Goal: Task Accomplishment & Management: Use online tool/utility

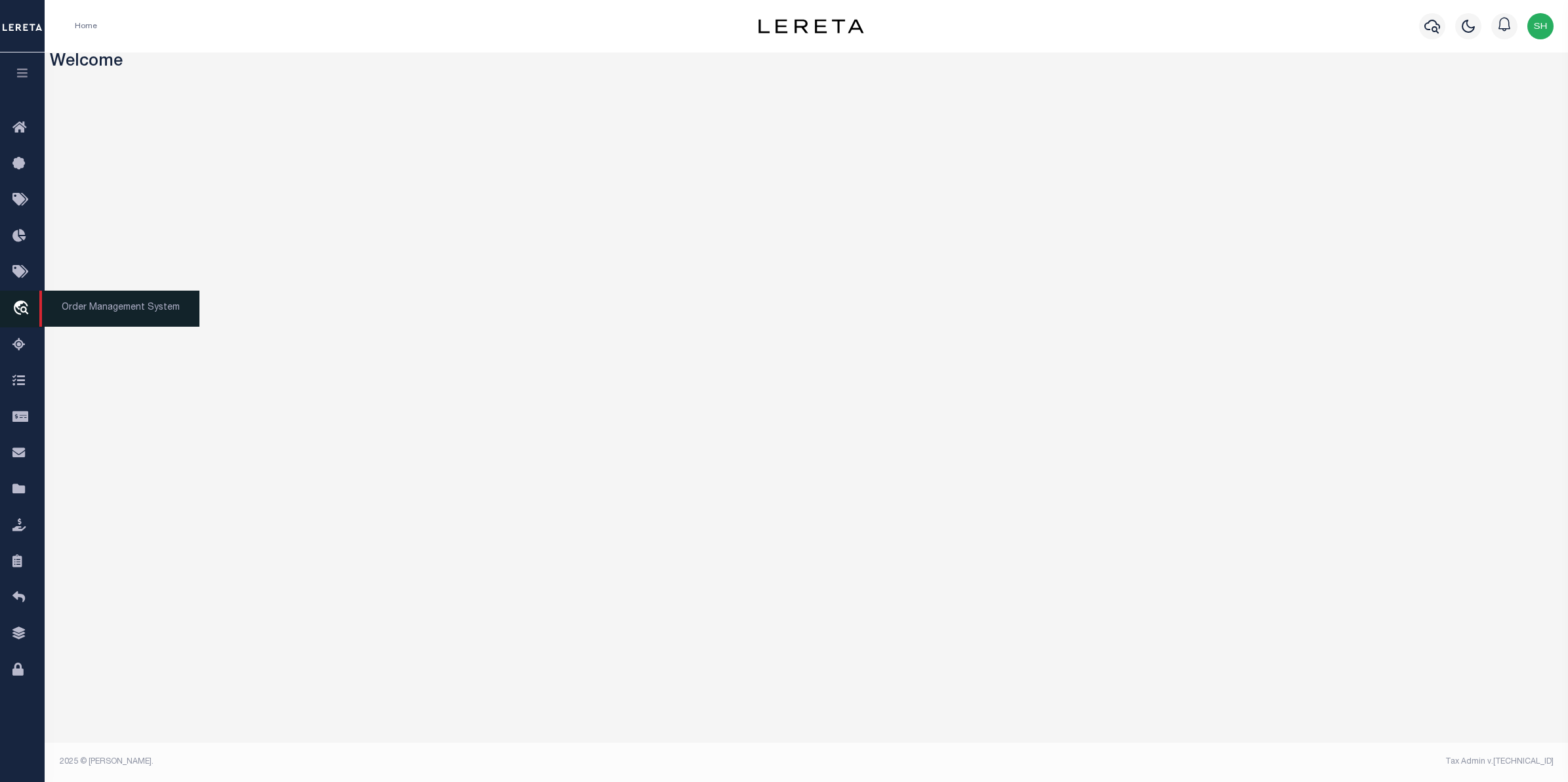
click at [25, 312] on icon "travel_explore" at bounding box center [23, 309] width 21 height 17
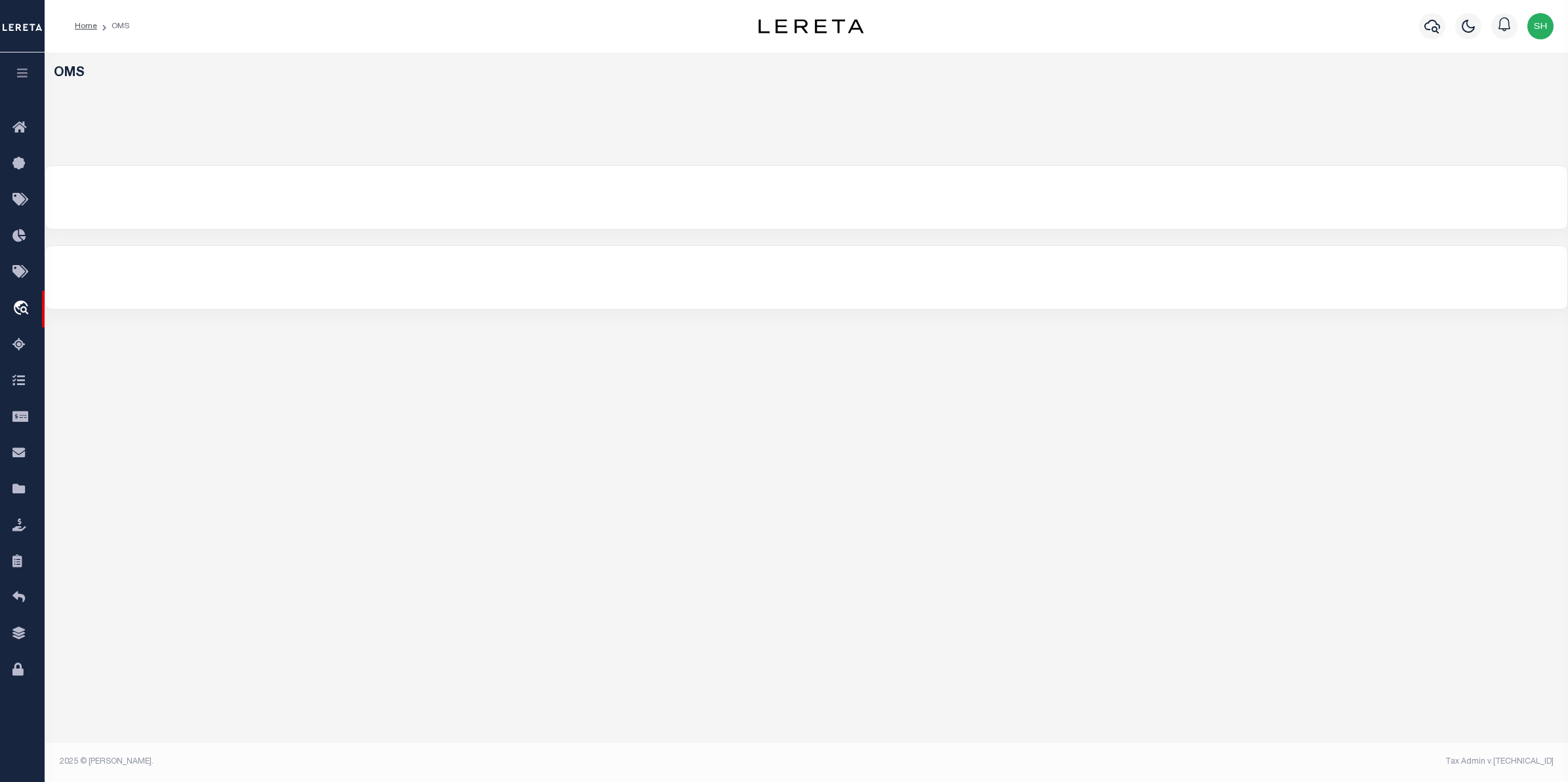
select select "200"
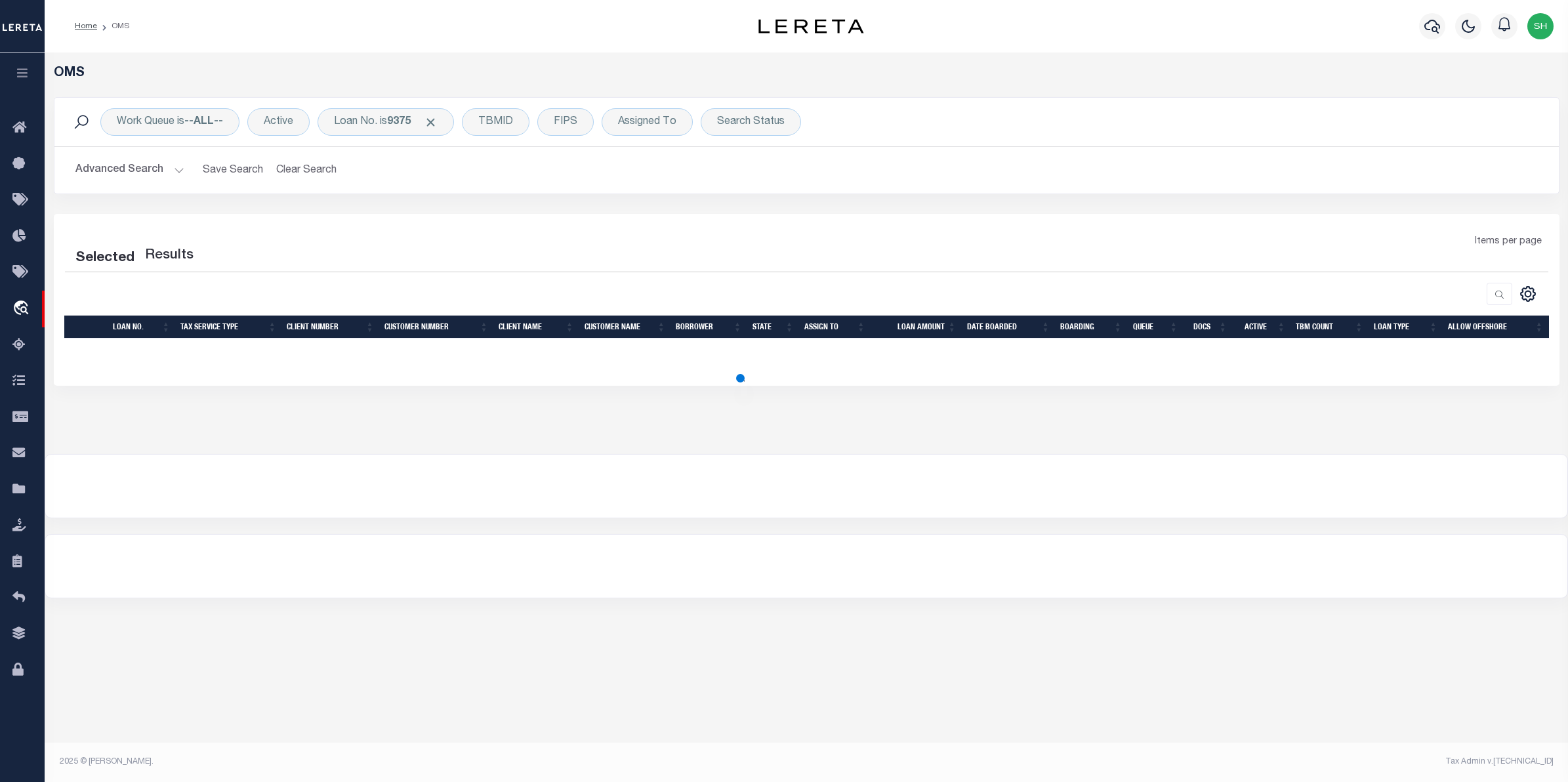
select select "200"
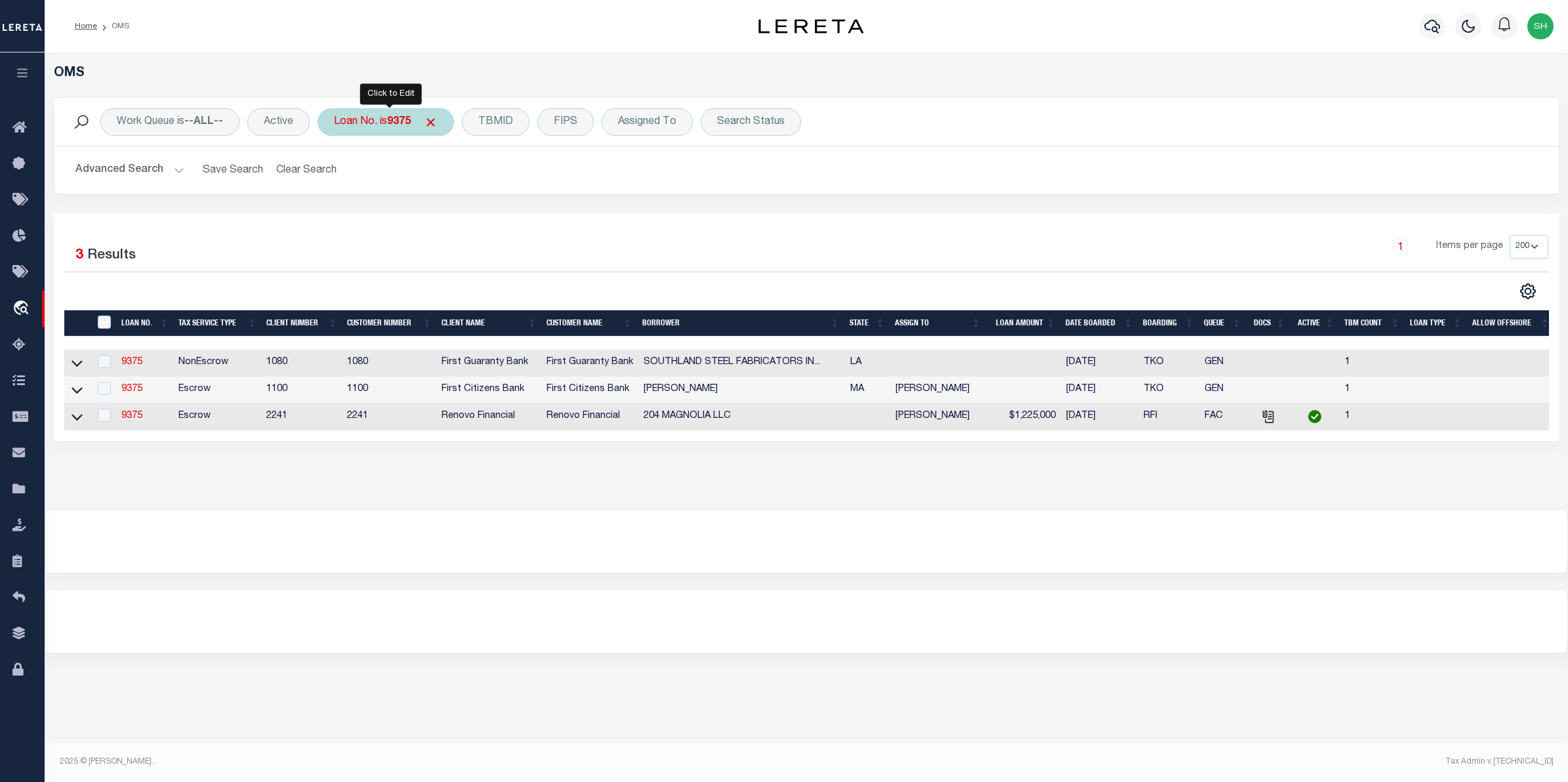
click at [397, 125] on b "9375" at bounding box center [399, 122] width 24 height 10
type input "128462"
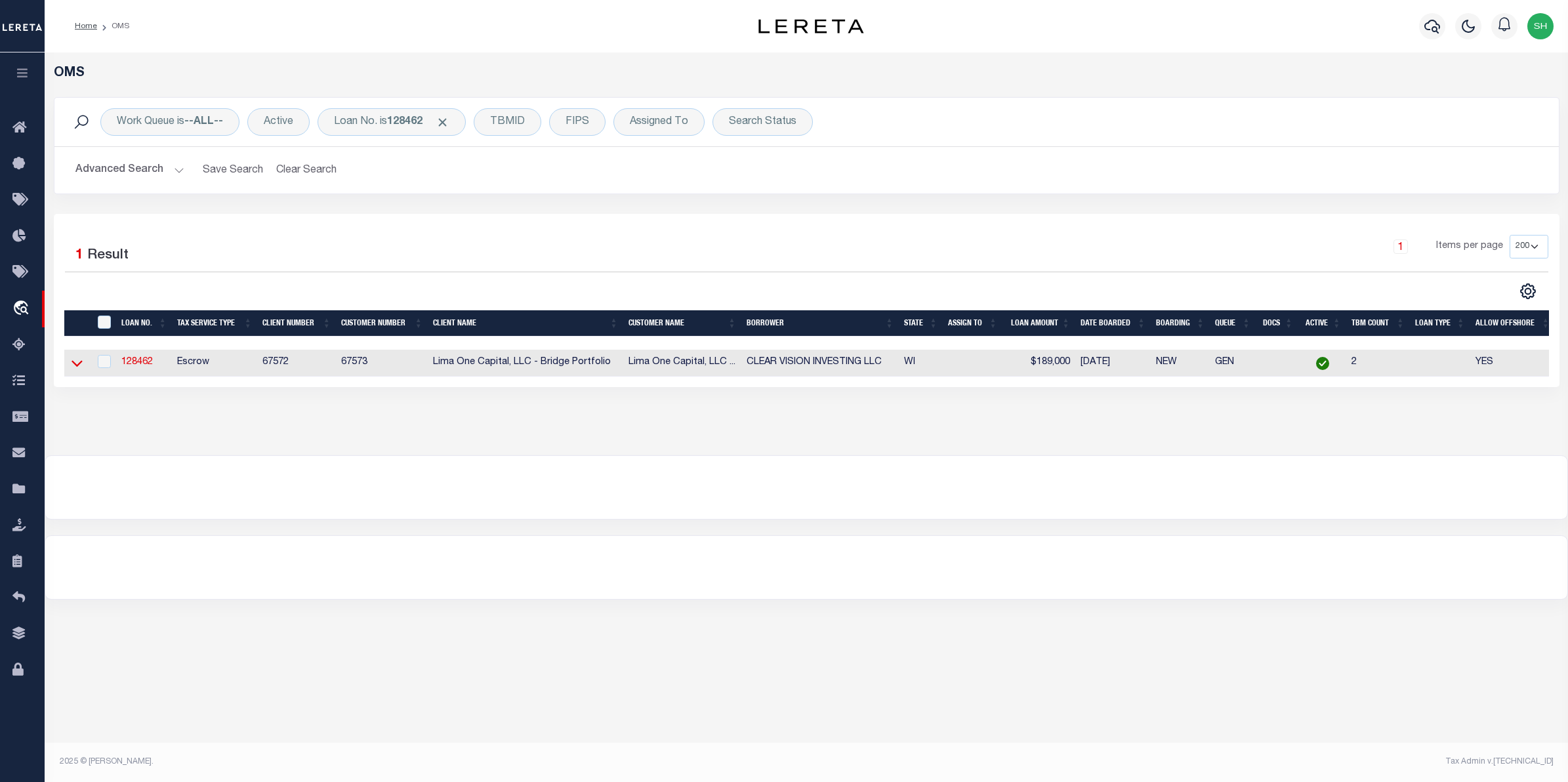
click at [80, 367] on icon at bounding box center [76, 363] width 11 height 14
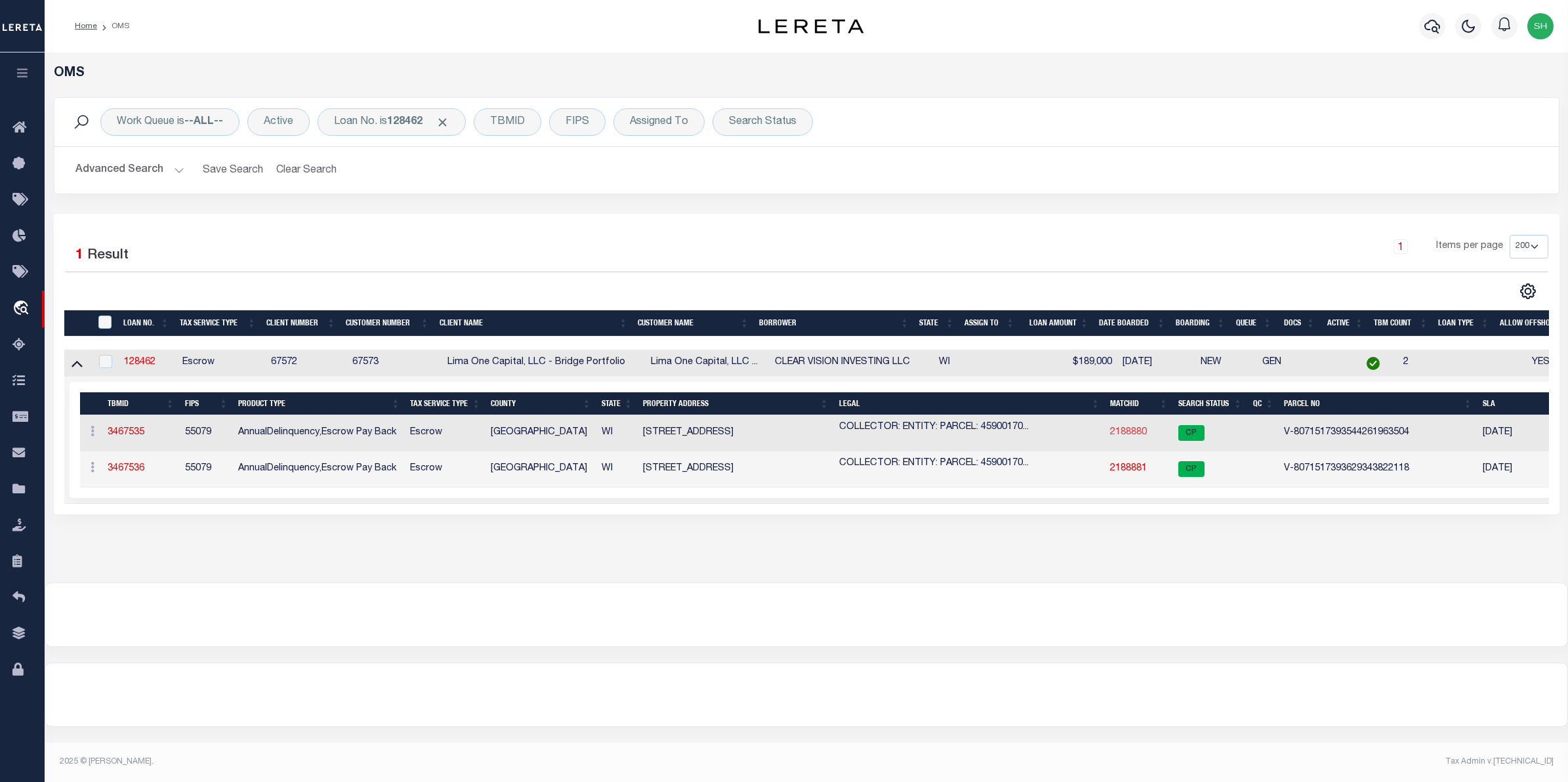
click at [1112, 437] on link "2188880" at bounding box center [1129, 432] width 37 height 9
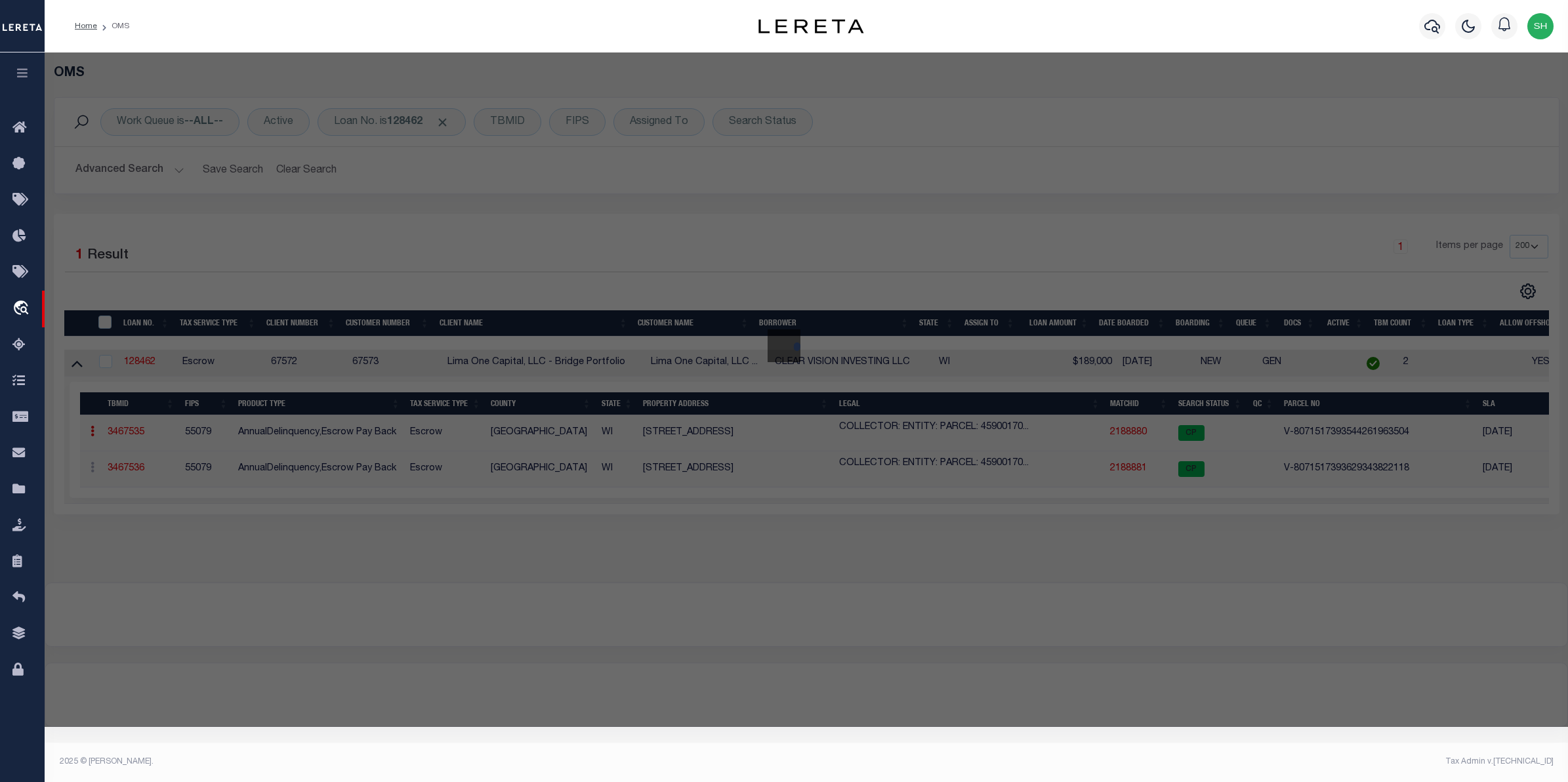
checkbox input "false"
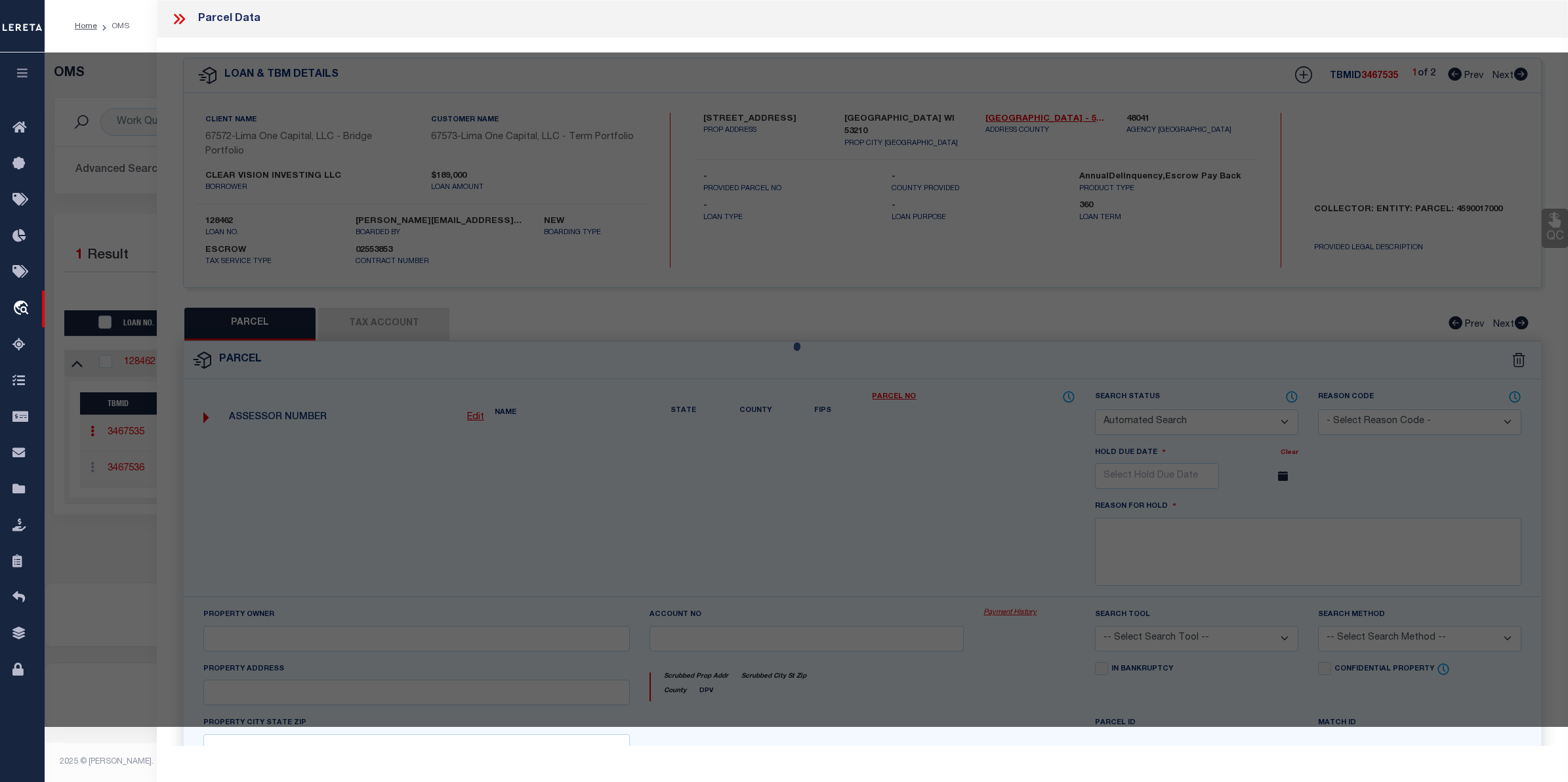
select select "CP"
select select "AGW"
select select
type input "2768-2770 N 28TH STREET"
checkbox input "false"
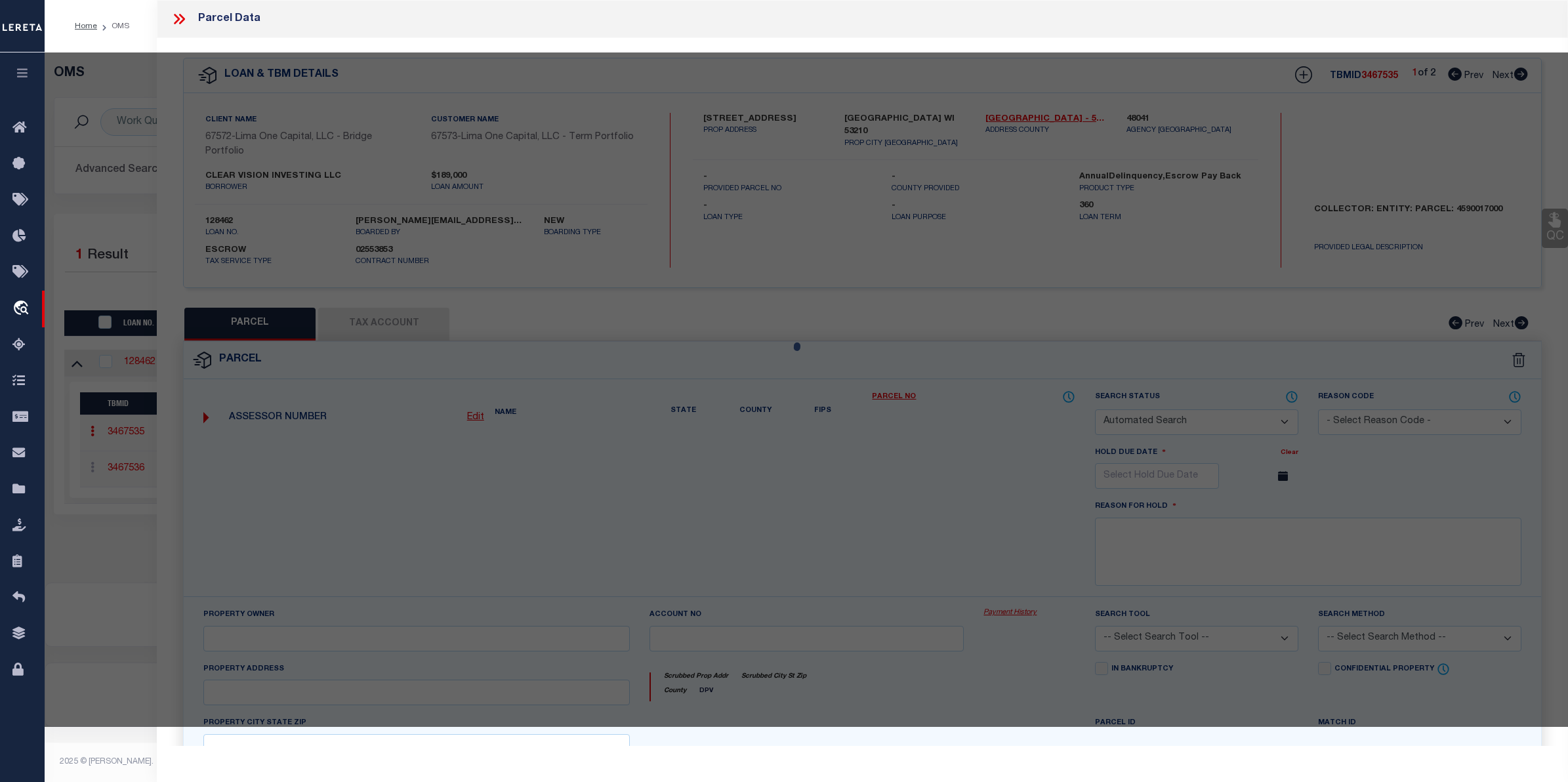
type input "MILWAUKEE WI 53210"
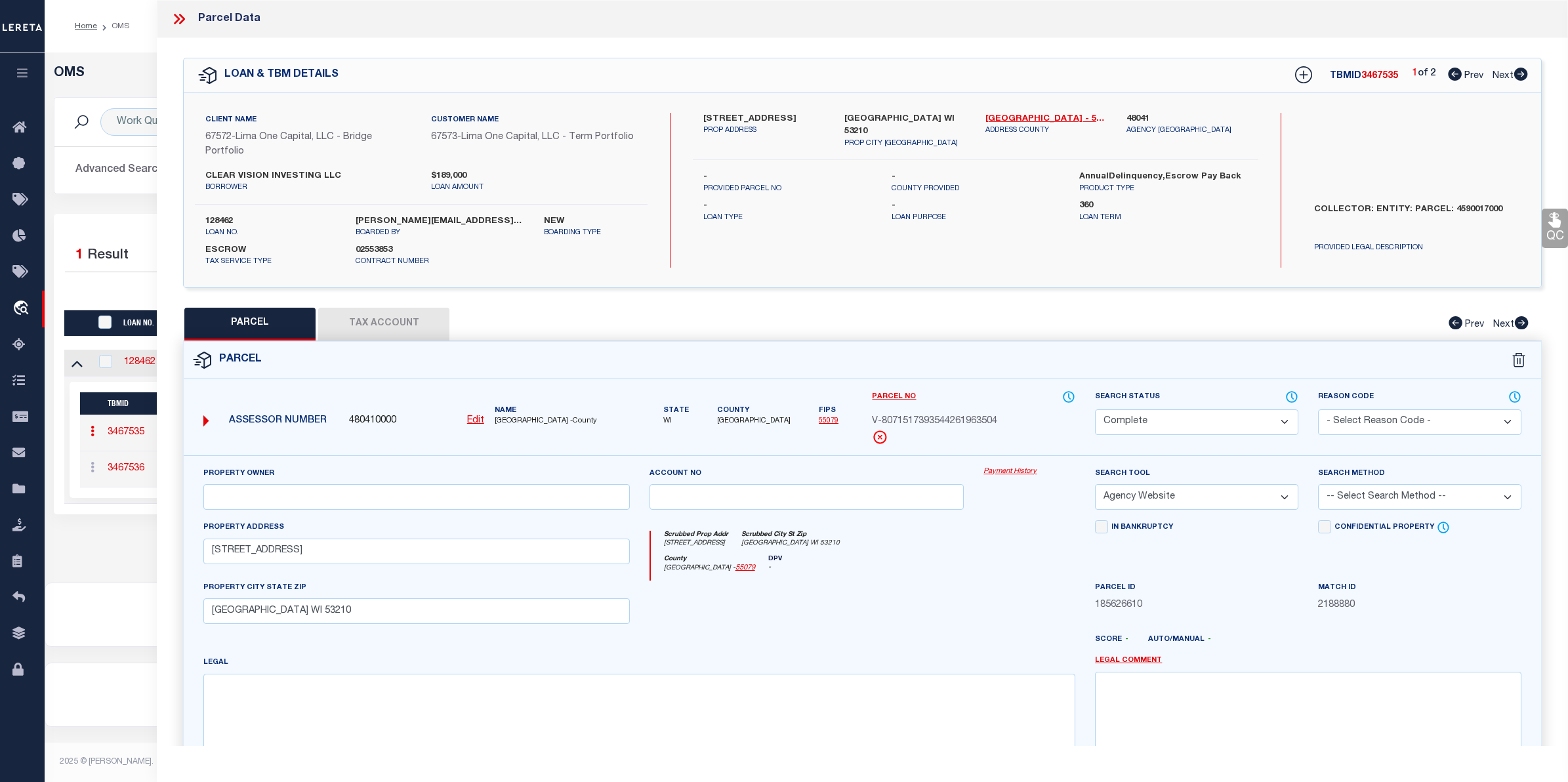
click at [1024, 468] on link "Payment History" at bounding box center [1029, 472] width 92 height 11
click at [102, 240] on div "Selected 1 Result" at bounding box center [242, 254] width 356 height 37
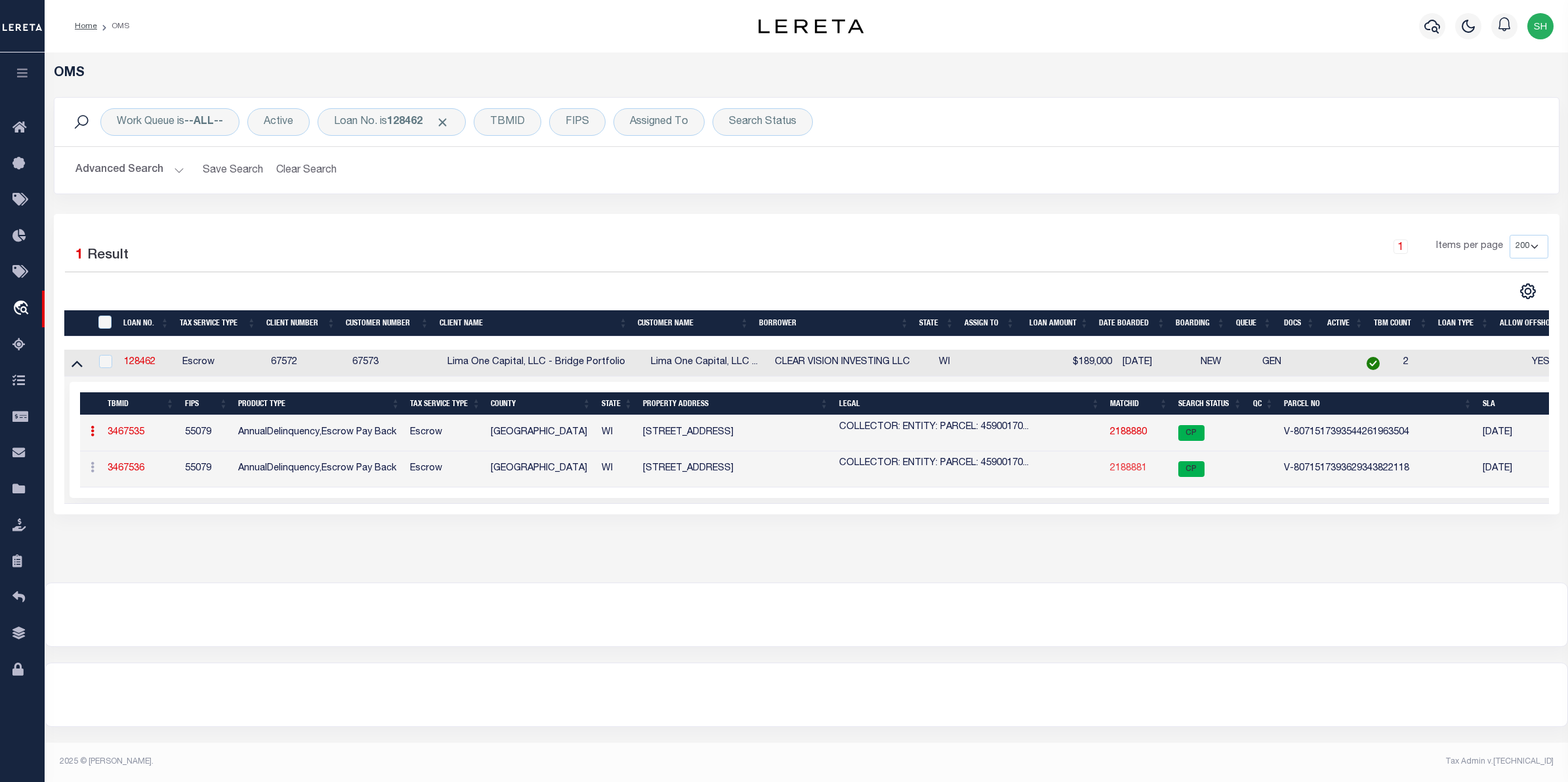
click at [1136, 469] on link "2188881" at bounding box center [1129, 468] width 37 height 9
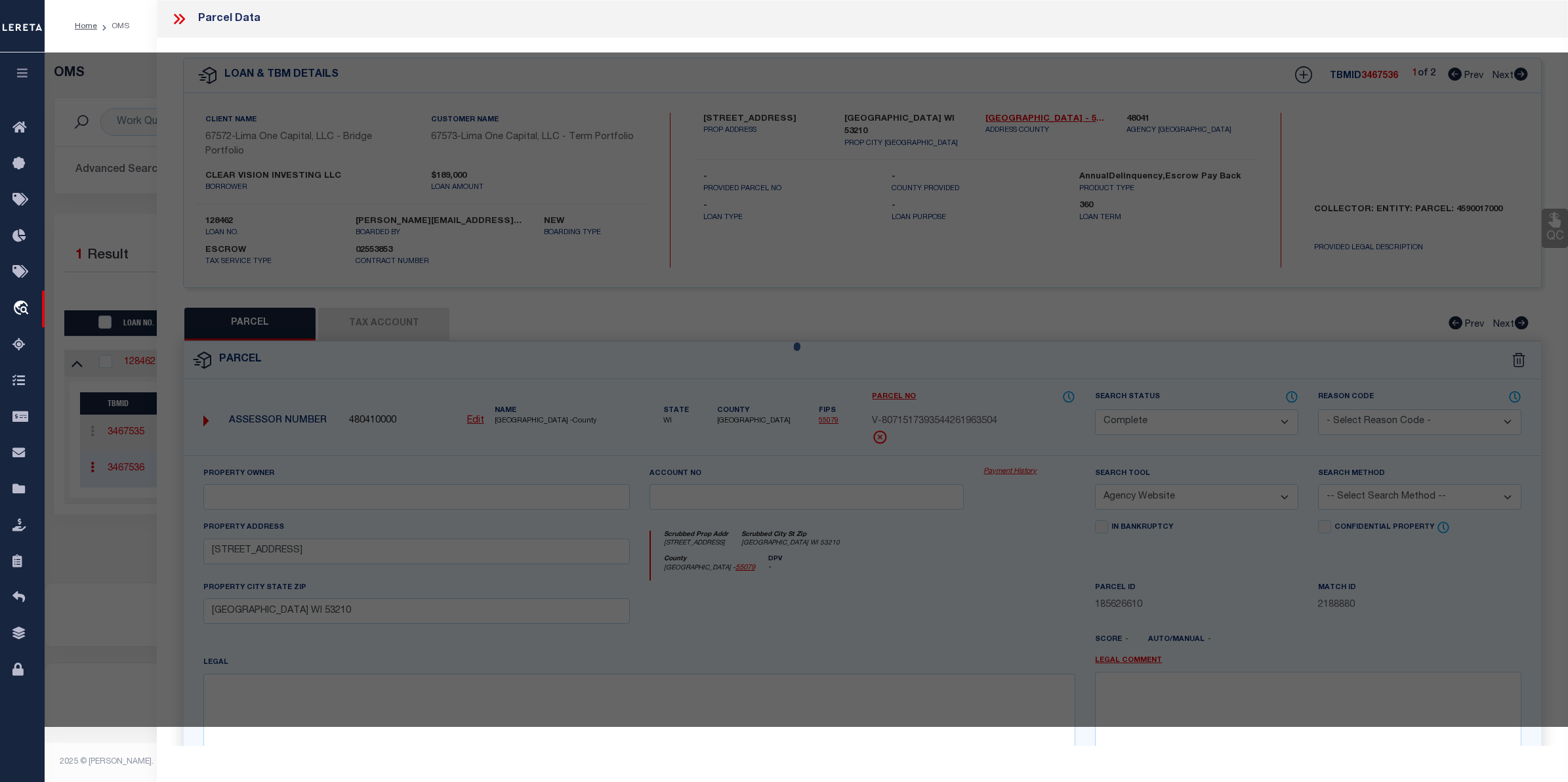
select select "AS"
select select
checkbox input "false"
select select "CP"
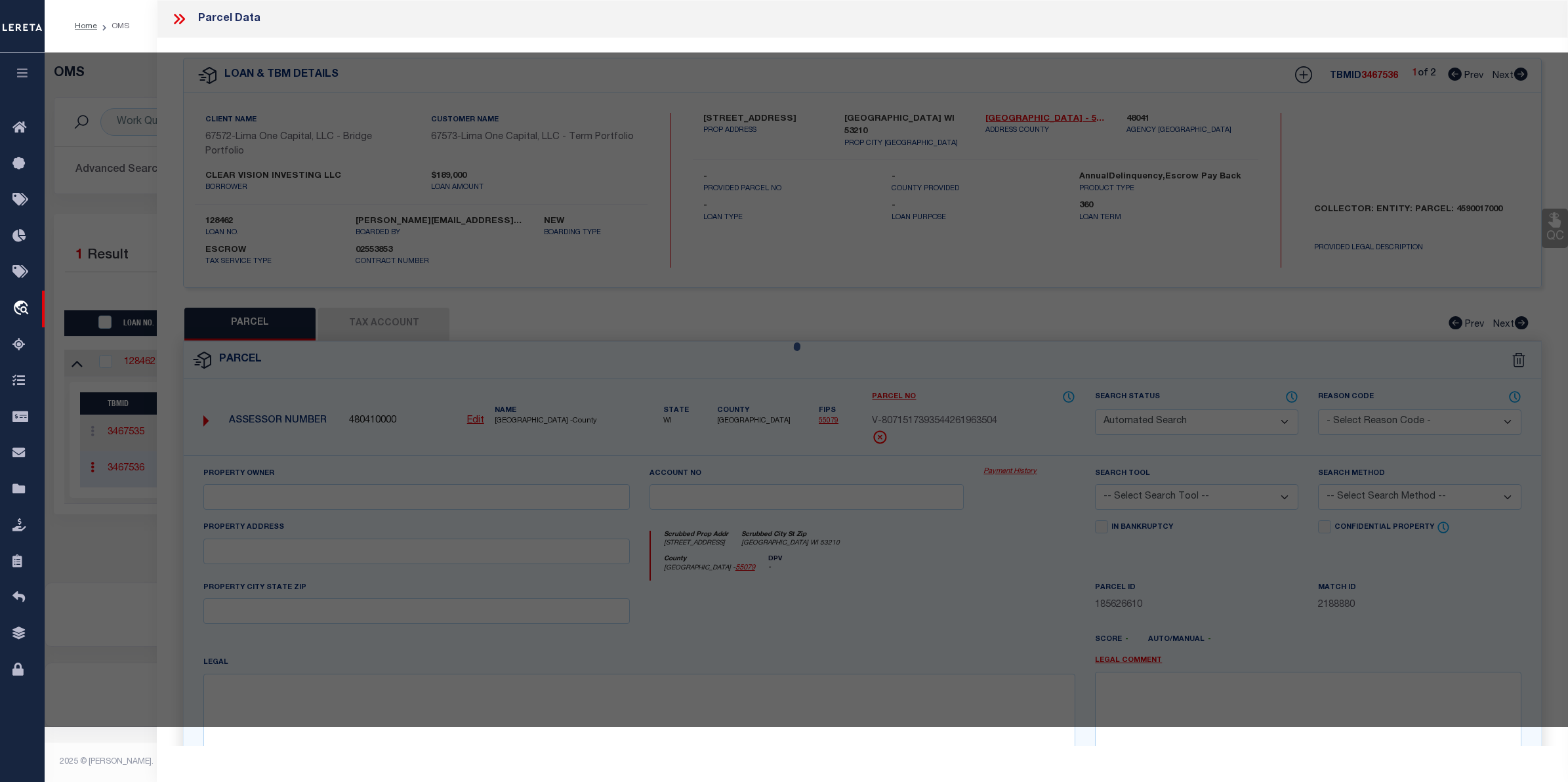
select select "AGW"
select select
type input "1525 S 21ST STREET"
checkbox input "false"
type input "MILWAUKEE WI 53204"
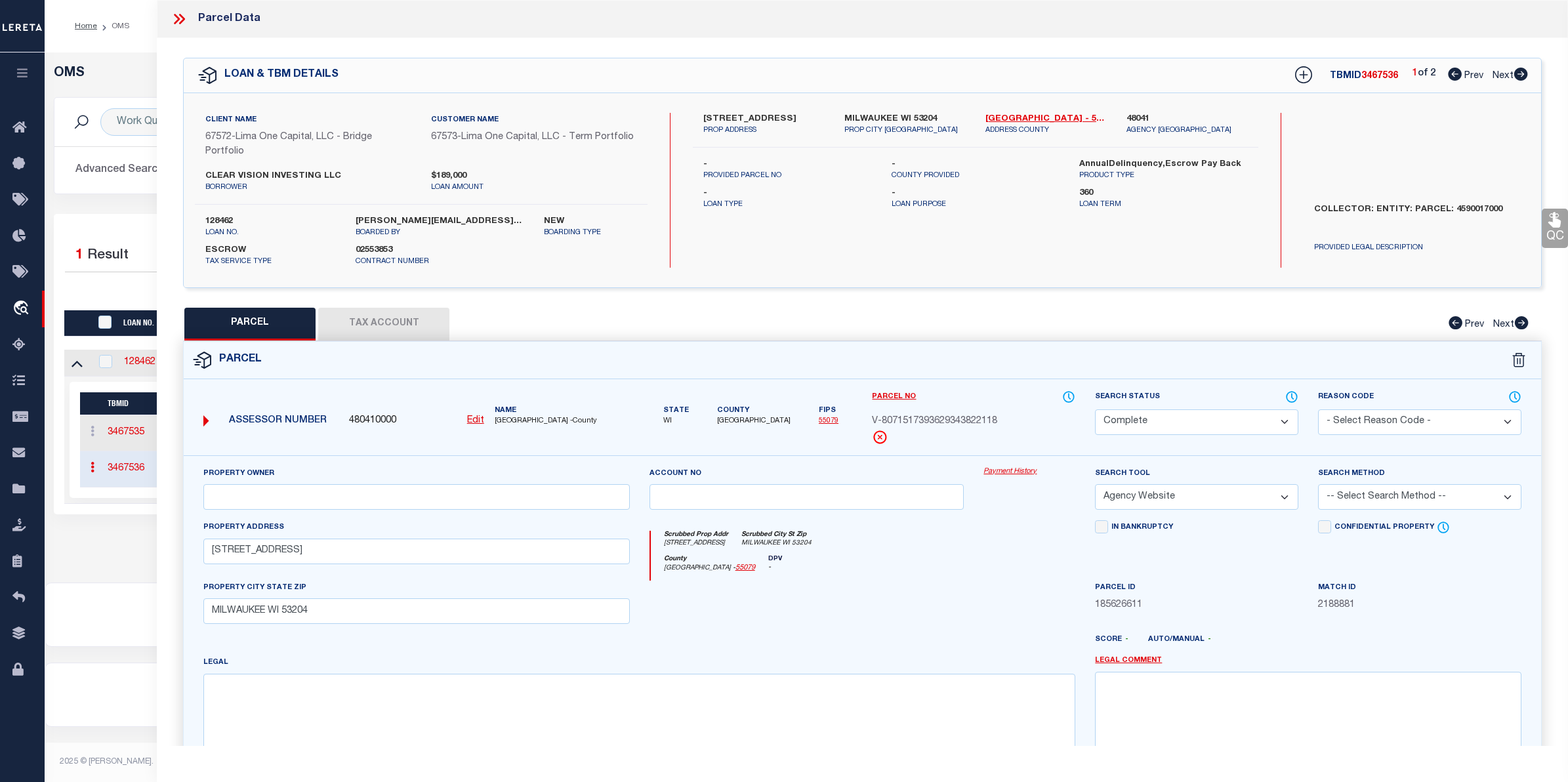
click at [1033, 475] on link "Payment History" at bounding box center [1029, 472] width 92 height 11
click at [113, 230] on div "Selected 1 Result 1 Items per page 10 25 50 100 200" at bounding box center [806, 364] width 1506 height 301
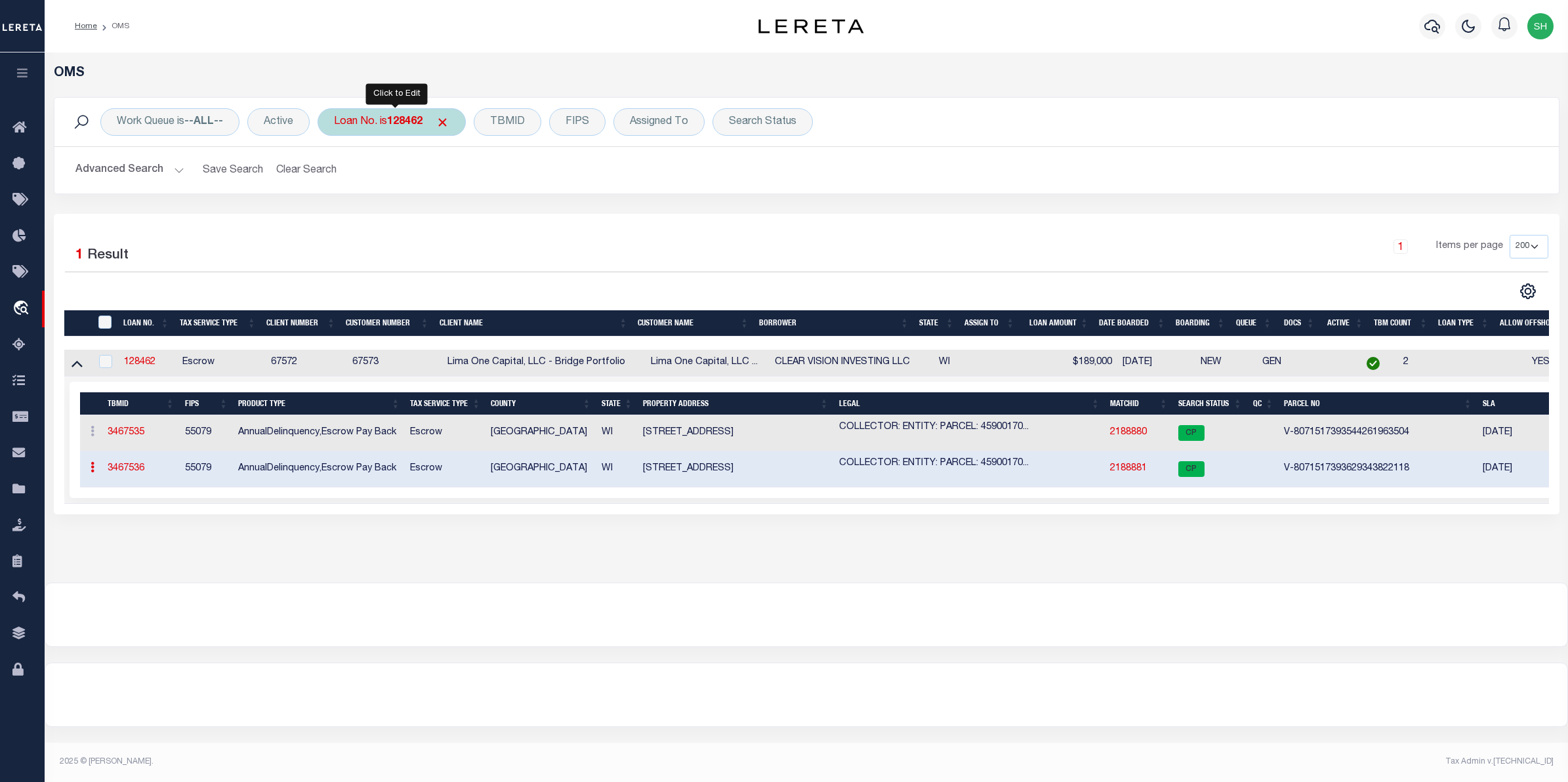
click at [407, 117] on b "128462" at bounding box center [405, 122] width 35 height 10
type input "133269"
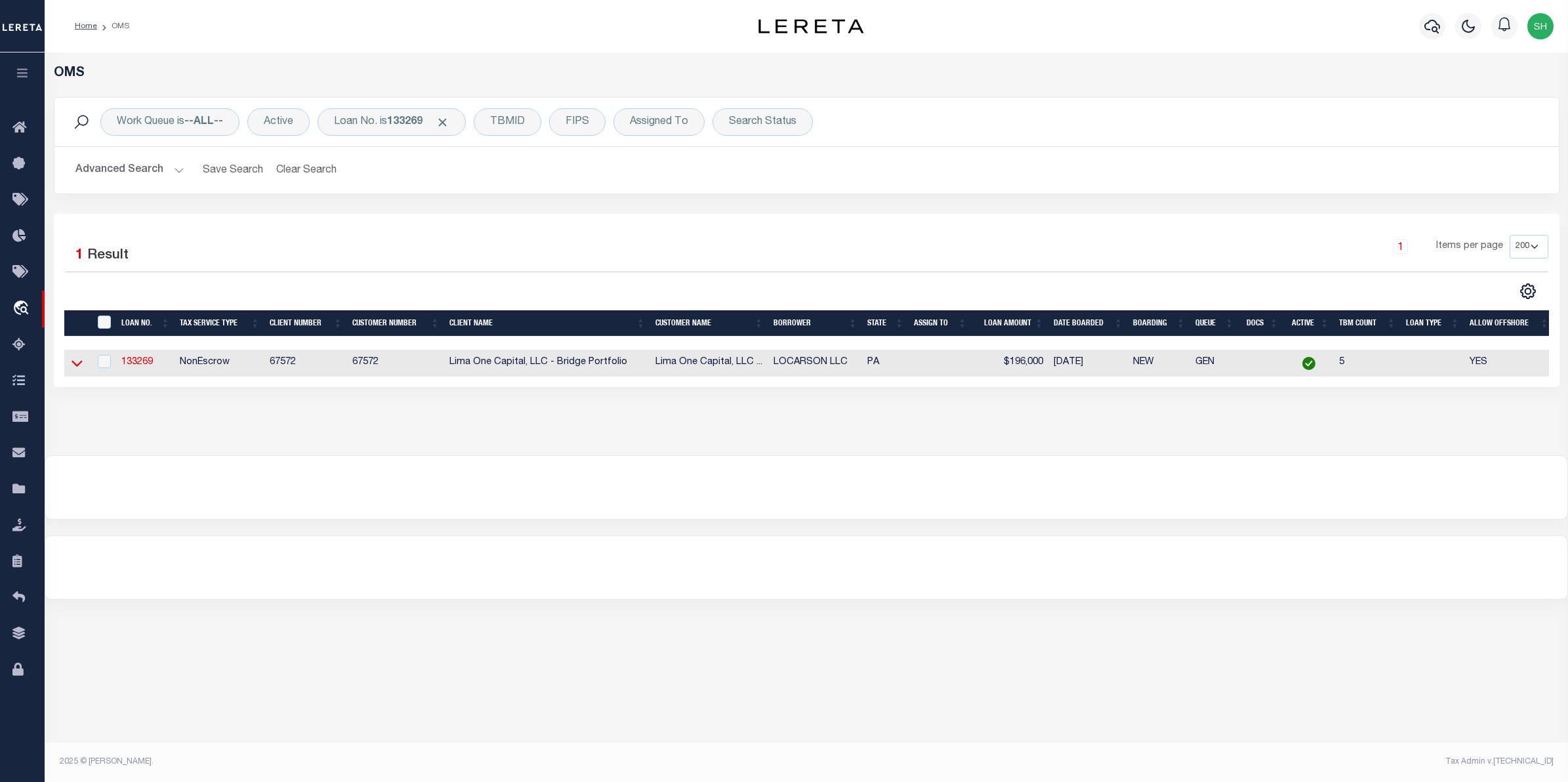
click at [81, 369] on icon at bounding box center [76, 363] width 11 height 14
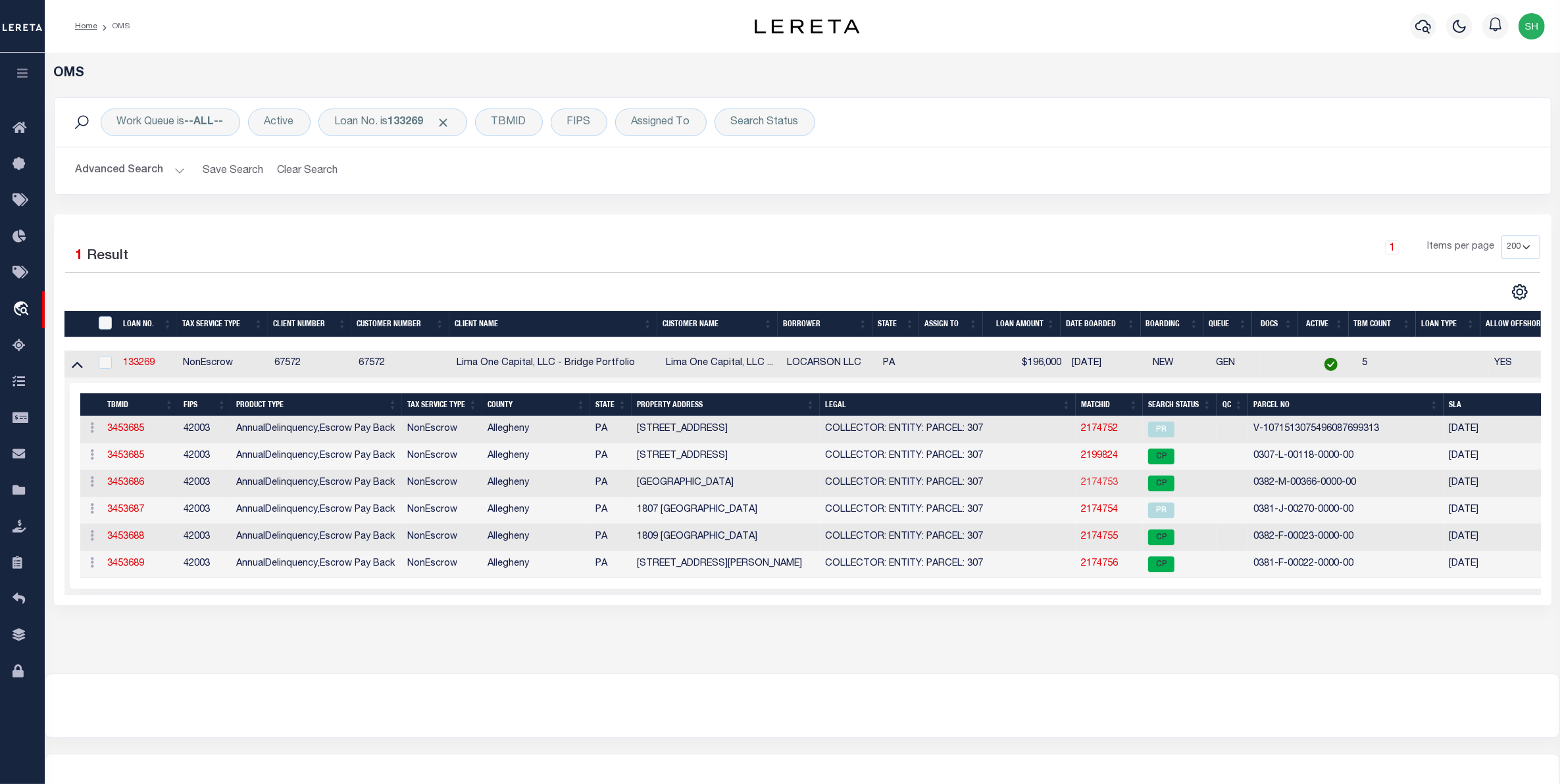
click at [1092, 485] on link "2174753" at bounding box center [1099, 483] width 37 height 9
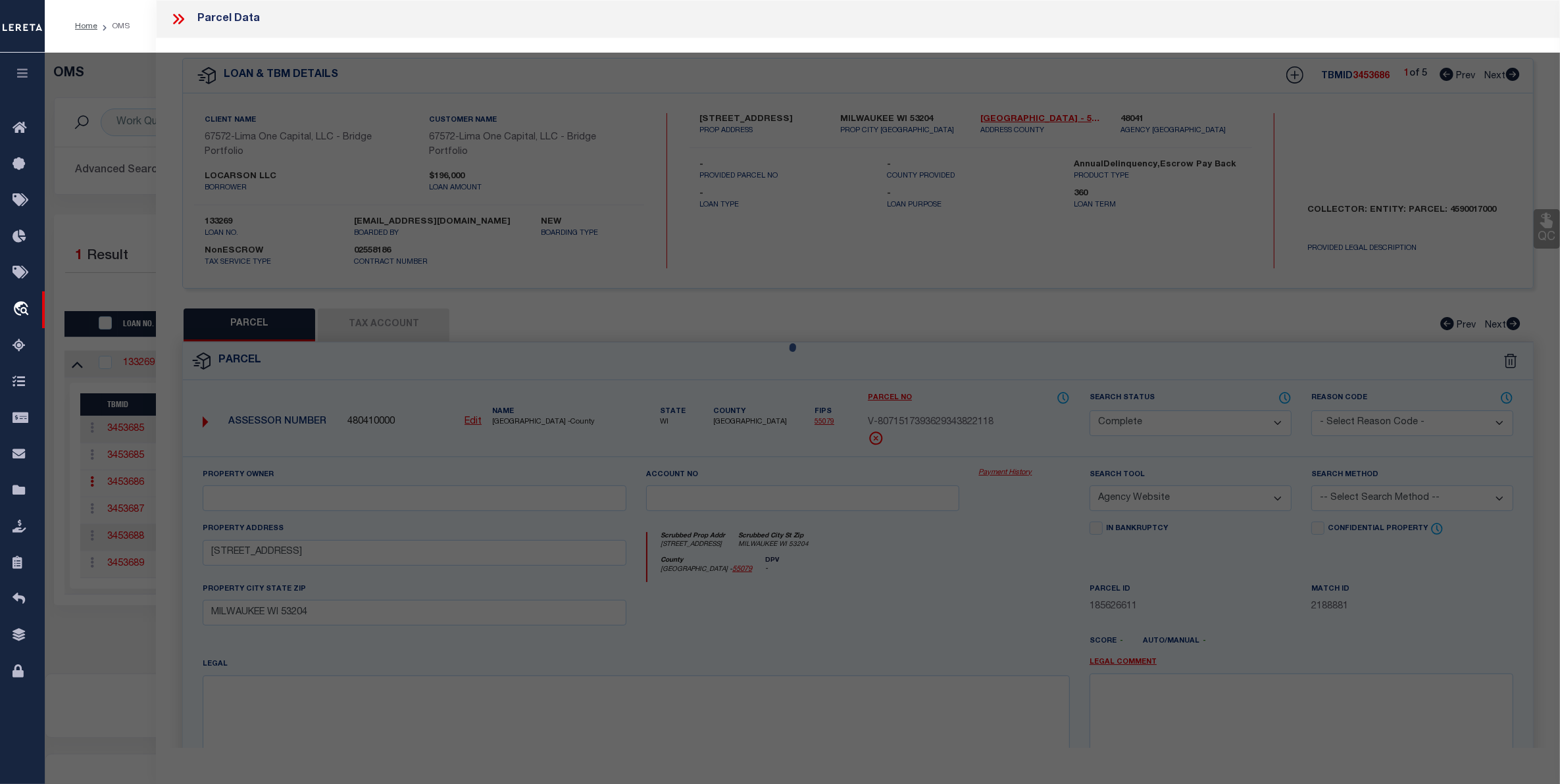
select select "AS"
select select
checkbox input "false"
select select "CP"
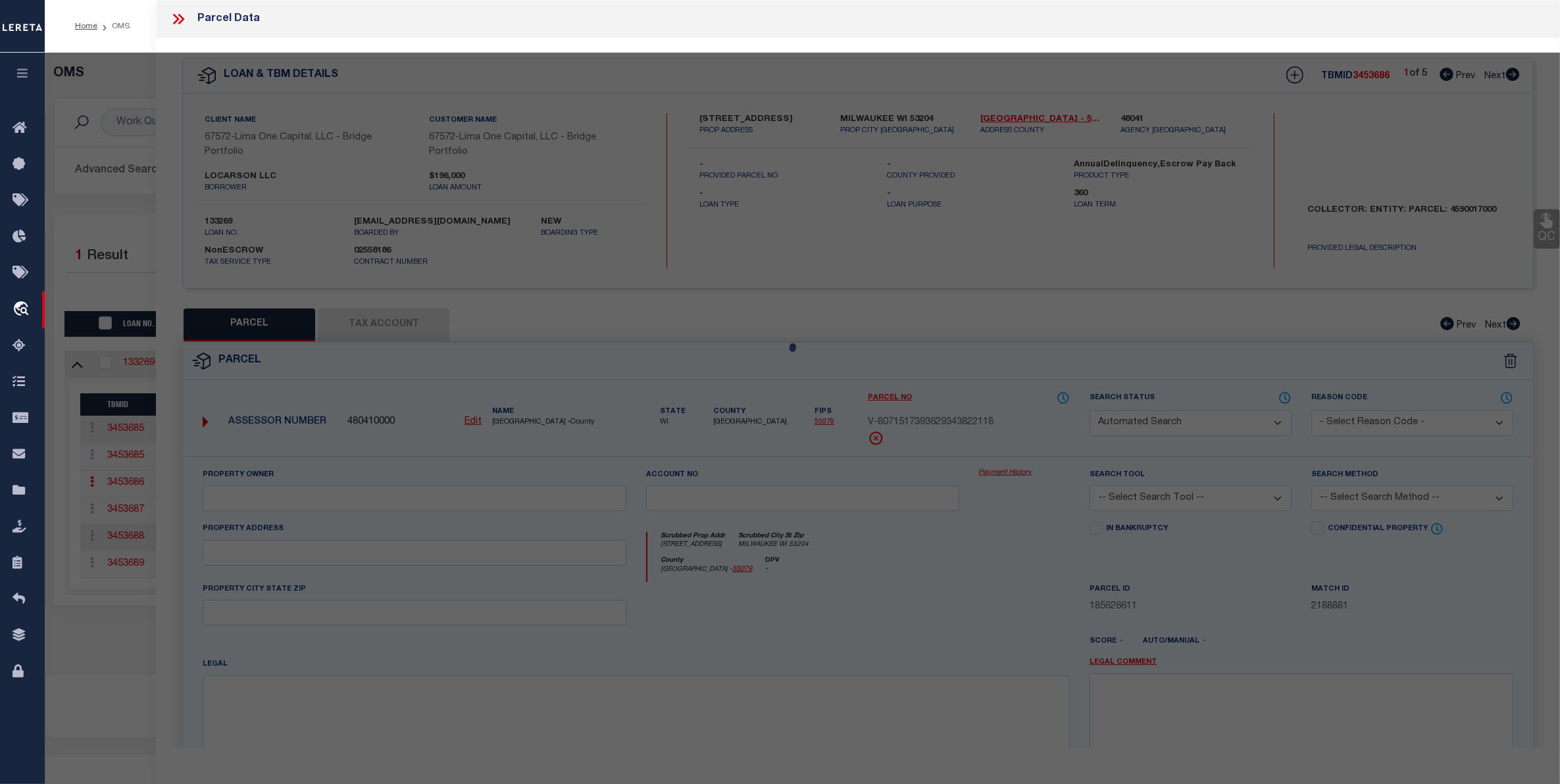
type input "LOCARSON LLC"
select select "AGW"
select select "LEG"
type input "[GEOGRAPHIC_DATA]"
type input "MCKEESPORT PA 15132"
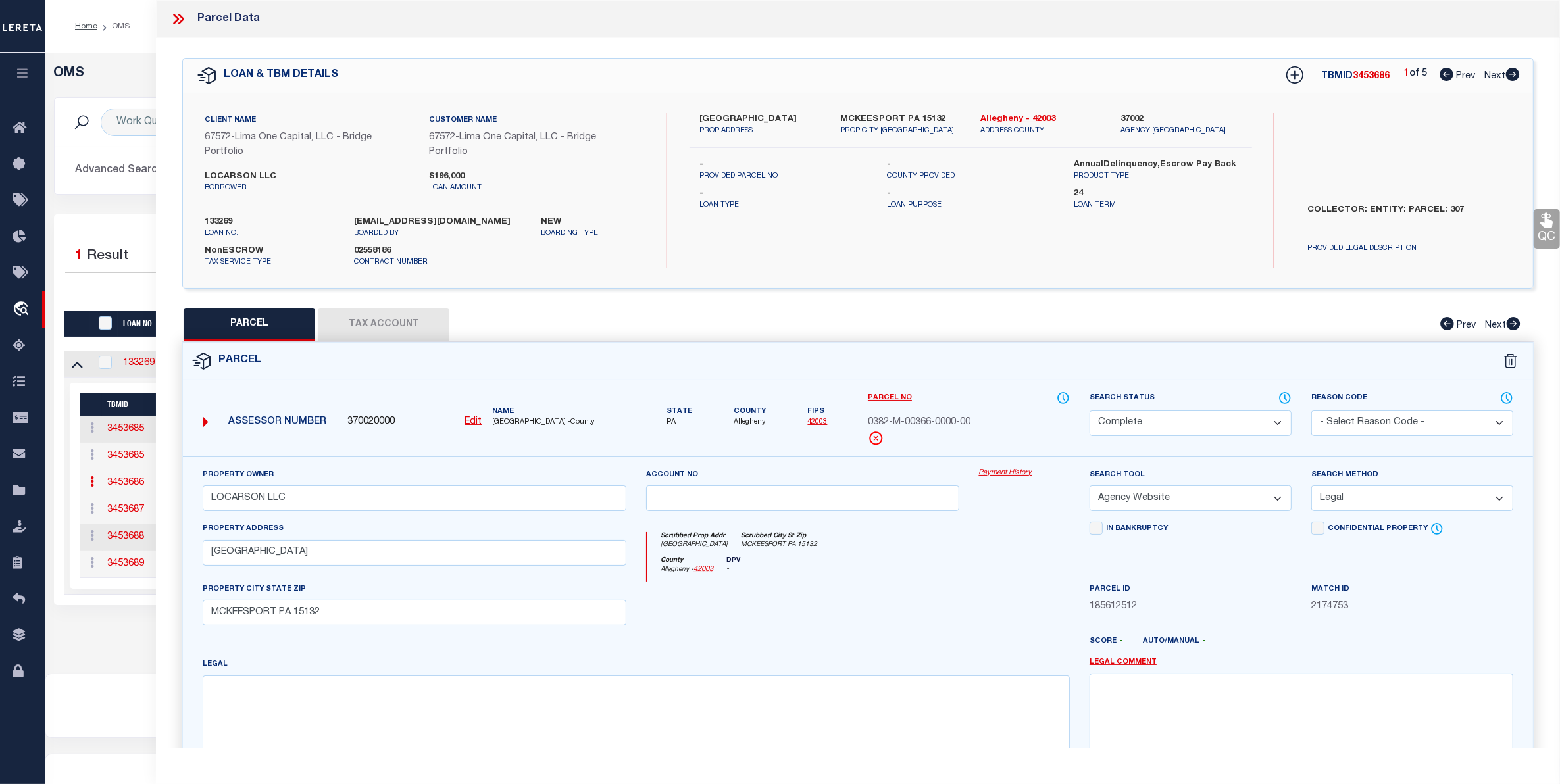
click at [1013, 474] on link "Payment History" at bounding box center [1024, 473] width 91 height 11
